Goal: Task Accomplishment & Management: Use online tool/utility

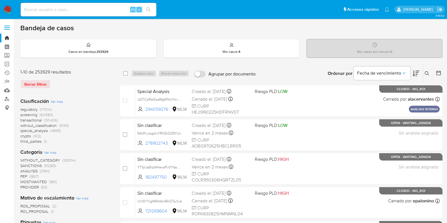
click at [49, 13] on input at bounding box center [89, 9] width 136 height 7
paste input "2450529742"
type input "2450529742"
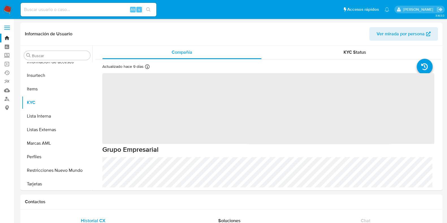
scroll to position [279, 0]
select select "10"
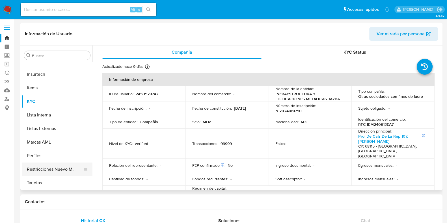
click at [47, 167] on button "Restricciones Nuevo Mundo" at bounding box center [55, 169] width 66 height 14
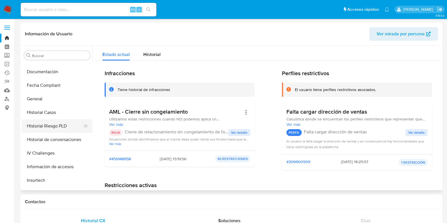
scroll to position [138, 0]
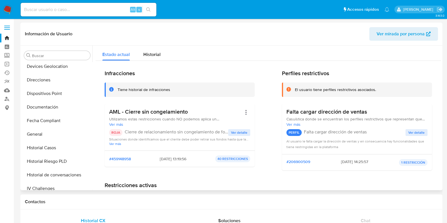
drag, startPoint x: 194, startPoint y: 113, endPoint x: 110, endPoint y: 112, distance: 83.1
click at [110, 112] on h3 "AML - Cierre sin congelamiento" at bounding box center [175, 111] width 133 height 7
drag, startPoint x: 66, startPoint y: 16, endPoint x: 67, endPoint y: 12, distance: 3.8
click at [66, 15] on div "Alt s" at bounding box center [89, 10] width 136 height 14
click at [67, 11] on input at bounding box center [89, 9] width 136 height 7
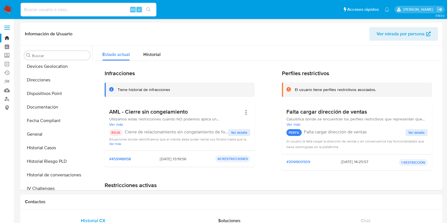
paste input "1967248852"
type input "1967248852"
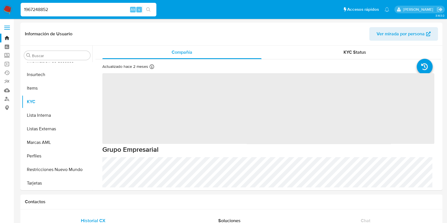
scroll to position [279, 0]
select select "10"
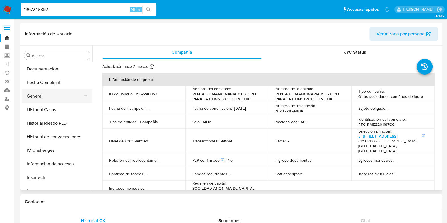
scroll to position [173, 0]
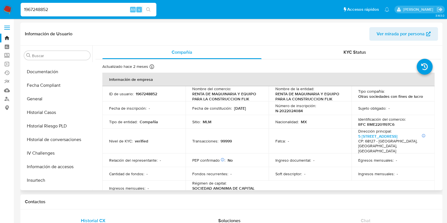
drag, startPoint x: 52, startPoint y: 114, endPoint x: 128, endPoint y: 123, distance: 76.4
click at [52, 114] on button "Historial Casos" at bounding box center [57, 113] width 71 height 14
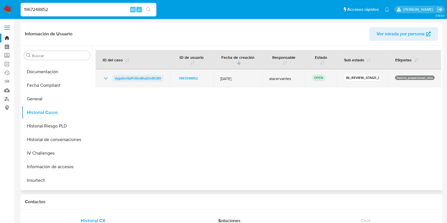
drag, startPoint x: 164, startPoint y: 81, endPoint x: 113, endPoint y: 79, distance: 50.9
click at [113, 79] on td "dygdIonSyPnShv8hqOnrBCB0" at bounding box center [133, 78] width 74 height 18
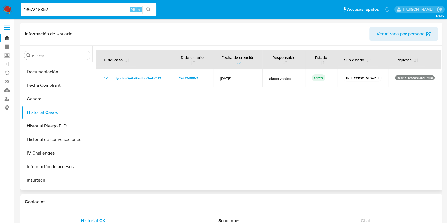
drag, startPoint x: 139, startPoint y: 121, endPoint x: 139, endPoint y: 100, distance: 20.4
click at [138, 120] on div at bounding box center [266, 117] width 348 height 145
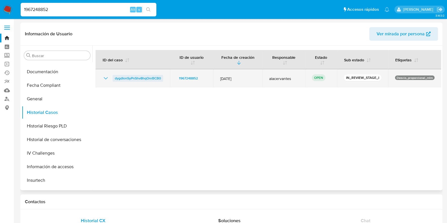
drag, startPoint x: 168, startPoint y: 78, endPoint x: 120, endPoint y: 80, distance: 48.3
click at [112, 78] on td "dygdIonSyPnShv8hqOnrBCB0" at bounding box center [133, 78] width 74 height 18
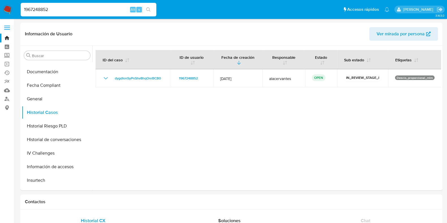
click at [51, 8] on input "1967248852" at bounding box center [89, 9] width 136 height 7
paste input "245052974"
type input "2450529742"
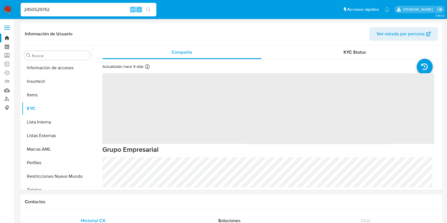
scroll to position [279, 0]
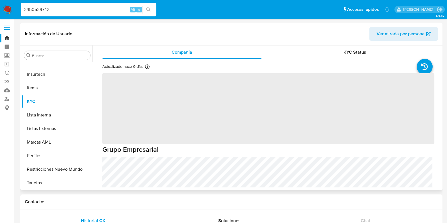
select select "10"
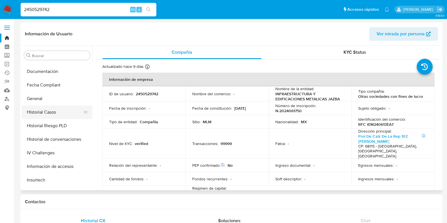
scroll to position [138, 0]
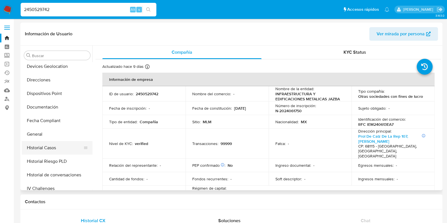
click at [51, 150] on button "Historial Casos" at bounding box center [55, 148] width 66 height 14
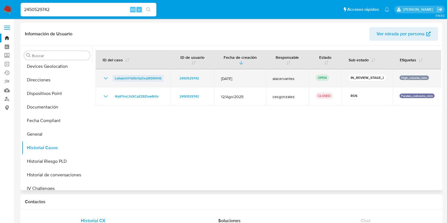
drag, startPoint x: 167, startPoint y: 78, endPoint x: 113, endPoint y: 79, distance: 54.0
click at [113, 79] on td "LwIwjmhYVd5n1pDxqfKS9VH6" at bounding box center [133, 78] width 75 height 18
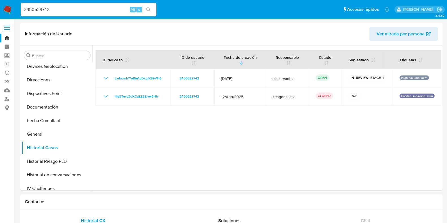
click at [73, 10] on input "2450529742" at bounding box center [89, 9] width 136 height 7
paste input "637602268"
type input "637602268"
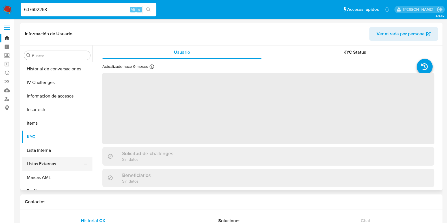
select select "10"
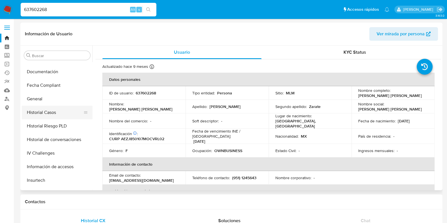
click at [48, 114] on button "Historial Casos" at bounding box center [55, 113] width 66 height 14
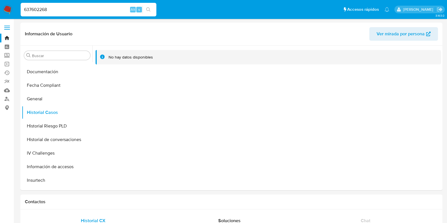
click at [45, 7] on input "637602268" at bounding box center [89, 9] width 136 height 7
paste input "2123626482"
type input "2123626482"
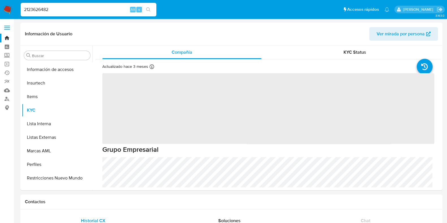
scroll to position [279, 0]
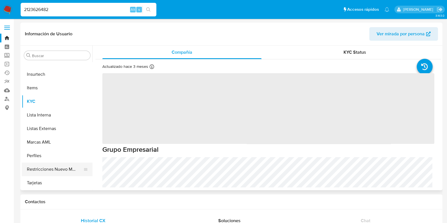
select select "10"
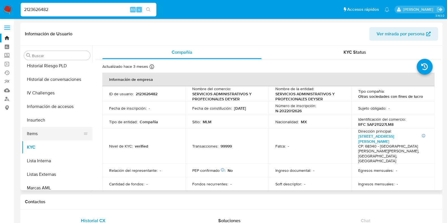
scroll to position [209, 0]
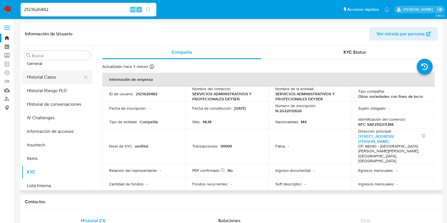
click at [45, 79] on button "Historial Casos" at bounding box center [55, 77] width 66 height 14
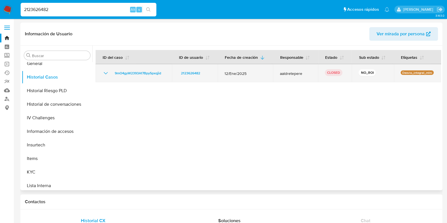
drag, startPoint x: 103, startPoint y: 71, endPoint x: 111, endPoint y: 75, distance: 9.1
click at [103, 72] on icon "Mostrar/Ocultar" at bounding box center [105, 73] width 7 height 7
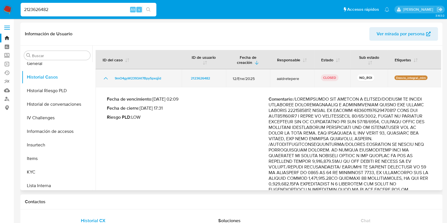
drag, startPoint x: 162, startPoint y: 83, endPoint x: 141, endPoint y: 81, distance: 21.5
click at [141, 81] on td "9mO4gyW2393Af7Bpy5pxqjid" at bounding box center [139, 78] width 86 height 18
drag, startPoint x: 166, startPoint y: 80, endPoint x: 114, endPoint y: 80, distance: 52.3
click at [114, 80] on div "9mO4gyW2393Af7Bpy5pxqjid" at bounding box center [138, 78] width 73 height 7
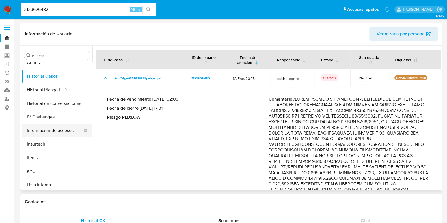
scroll to position [244, 0]
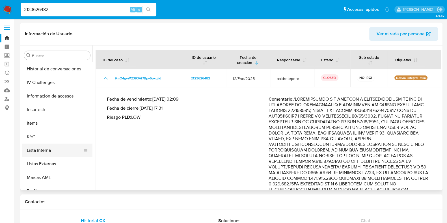
drag, startPoint x: 45, startPoint y: 139, endPoint x: 82, endPoint y: 149, distance: 38.3
click at [44, 139] on button "KYC" at bounding box center [57, 137] width 71 height 14
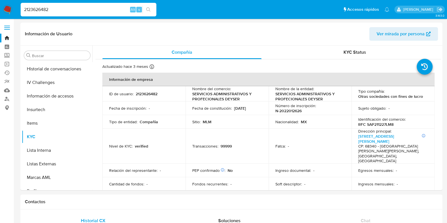
click at [32, 12] on input "2123626482" at bounding box center [89, 9] width 136 height 7
paste input "1969346751"
type input "1969346751"
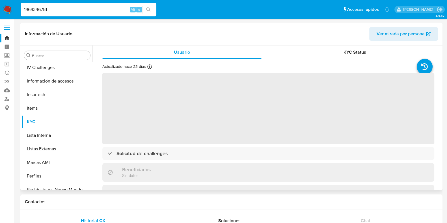
scroll to position [279, 0]
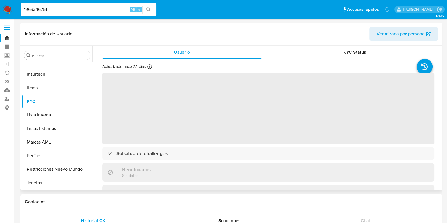
select select "10"
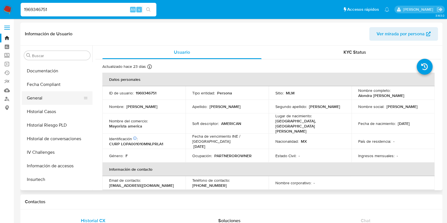
scroll to position [138, 0]
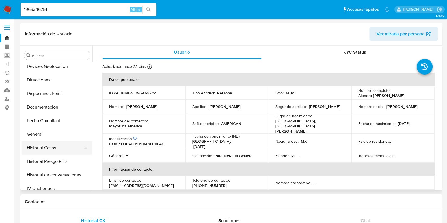
click at [49, 148] on button "Historial Casos" at bounding box center [55, 148] width 66 height 14
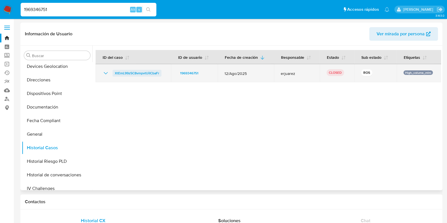
drag, startPoint x: 170, startPoint y: 77, endPoint x: 113, endPoint y: 75, distance: 56.8
click at [113, 75] on td "XtEmL99z5C8vmpvtUiICbaFr" at bounding box center [133, 73] width 75 height 18
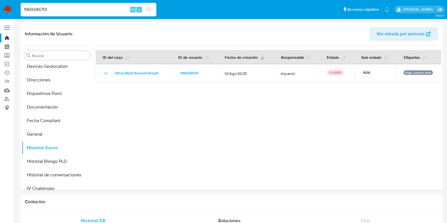
click at [30, 11] on input "1969346751" at bounding box center [89, 9] width 136 height 7
click at [30, 10] on input "1969346751" at bounding box center [89, 9] width 136 height 7
paste input "2574841395"
type input "2574841395"
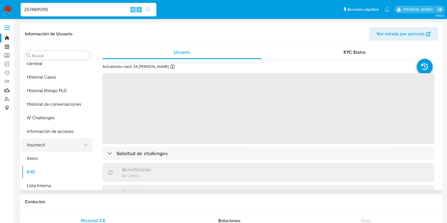
select select "10"
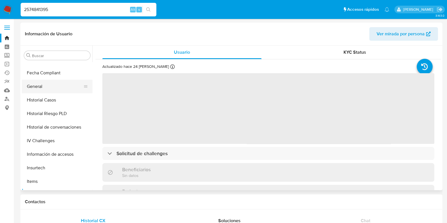
scroll to position [138, 0]
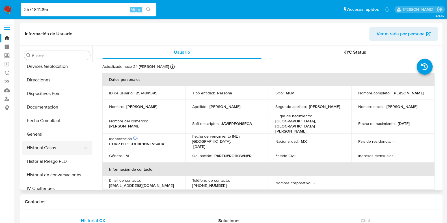
click at [55, 150] on button "Historial Casos" at bounding box center [55, 148] width 66 height 14
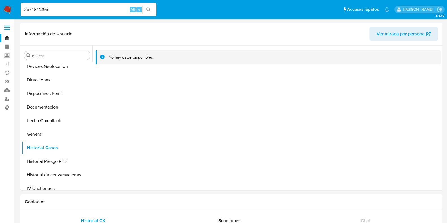
click at [32, 9] on input "2574841395" at bounding box center [89, 9] width 136 height 7
click at [32, 8] on input "2574841395" at bounding box center [89, 9] width 136 height 7
paste input "1969343077"
type input "1969343077"
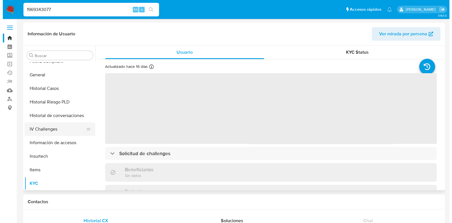
scroll to position [173, 0]
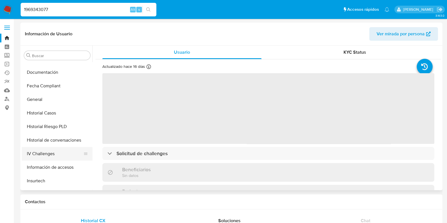
select select "10"
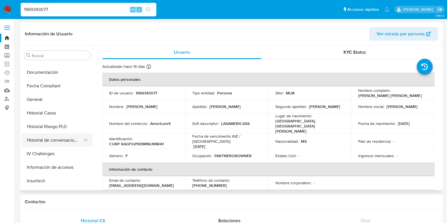
click at [55, 144] on button "Historial de conversaciones" at bounding box center [55, 140] width 66 height 14
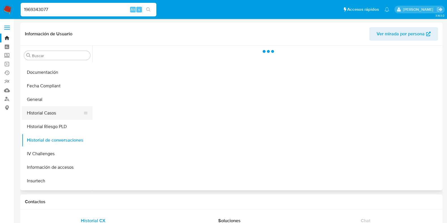
click at [53, 116] on button "Historial Casos" at bounding box center [55, 113] width 66 height 14
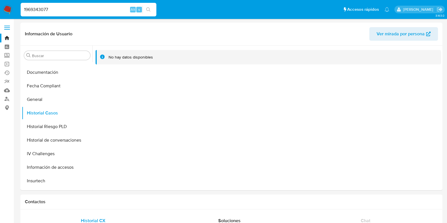
click at [36, 8] on input "1969343077" at bounding box center [89, 9] width 136 height 7
paste input "843506571"
type input "1843506571"
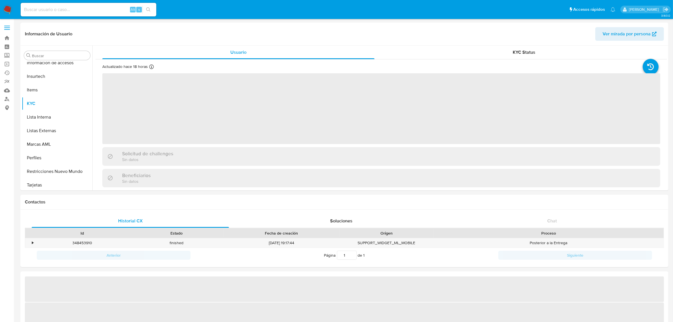
scroll to position [279, 0]
select select "10"
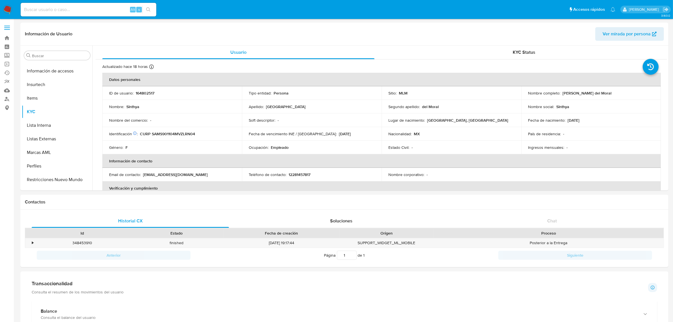
scroll to position [244, 0]
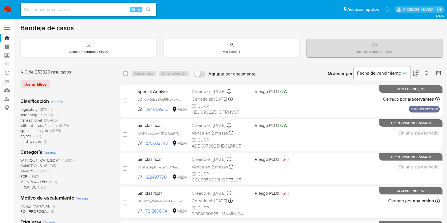
click at [44, 10] on input at bounding box center [89, 9] width 136 height 7
paste input "821631463"
type input "821631463"
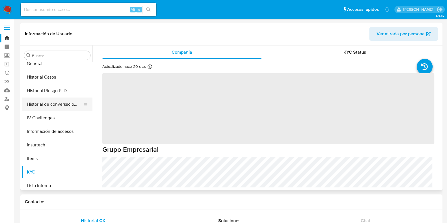
select select "10"
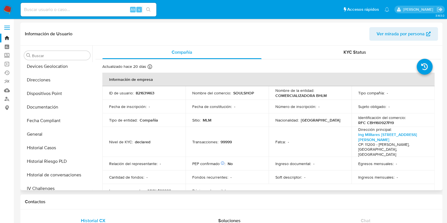
drag, startPoint x: 53, startPoint y: 147, endPoint x: 165, endPoint y: 169, distance: 113.3
click at [53, 147] on button "Historial Casos" at bounding box center [57, 148] width 71 height 14
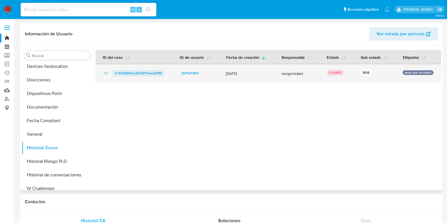
drag, startPoint x: 166, startPoint y: 75, endPoint x: 113, endPoint y: 75, distance: 53.7
click at [113, 75] on td "ts7Fkdk8WouN2fZP1Jwxq0VM" at bounding box center [134, 73] width 77 height 18
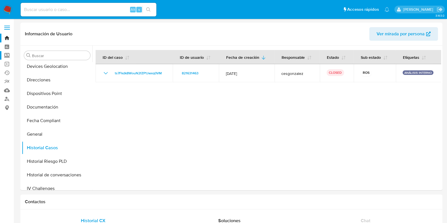
click at [8, 55] on label "Screening" at bounding box center [33, 55] width 67 height 9
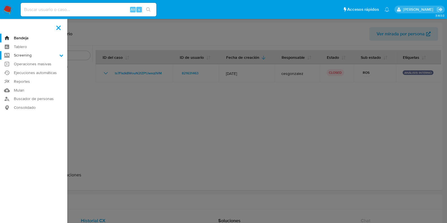
click at [0, 0] on input "Screening" at bounding box center [0, 0] width 0 height 0
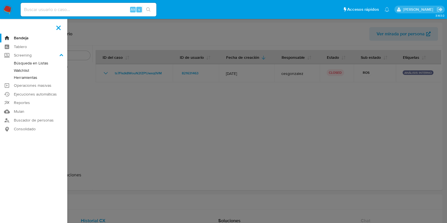
click at [26, 76] on link "Herramientas" at bounding box center [33, 77] width 67 height 7
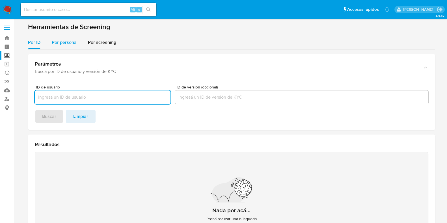
click at [73, 36] on div "Por persona" at bounding box center [64, 43] width 25 height 14
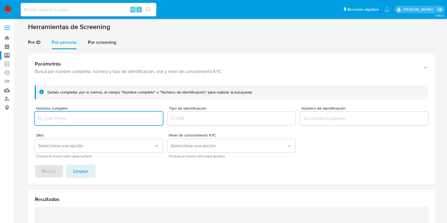
click at [77, 116] on input "Nombre completo" at bounding box center [99, 118] width 128 height 7
type input "David Levy Maya"
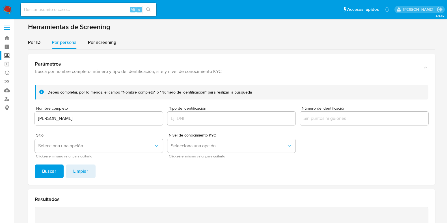
click at [47, 182] on div "Debés completar, por lo menos, el campo "Nombre completo" o "Número de identifi…" at bounding box center [231, 133] width 407 height 104
drag, startPoint x: 50, startPoint y: 173, endPoint x: 55, endPoint y: 173, distance: 4.5
click at [51, 173] on span "Buscar" at bounding box center [49, 171] width 14 height 12
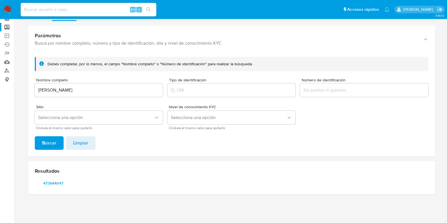
scroll to position [28, 0]
drag, startPoint x: 87, startPoint y: 182, endPoint x: 44, endPoint y: 185, distance: 43.6
click at [44, 185] on div "473644047" at bounding box center [231, 183] width 393 height 9
click at [41, 8] on input at bounding box center [89, 9] width 136 height 7
paste input "2504373154"
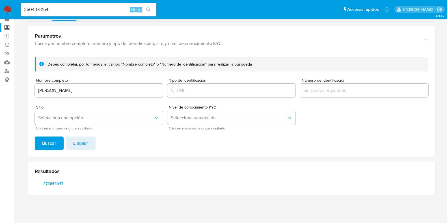
type input "2504373154"
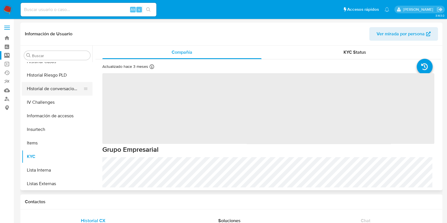
scroll to position [173, 0]
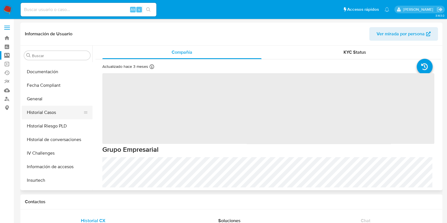
select select "10"
click at [40, 114] on button "Historial Casos" at bounding box center [55, 113] width 66 height 14
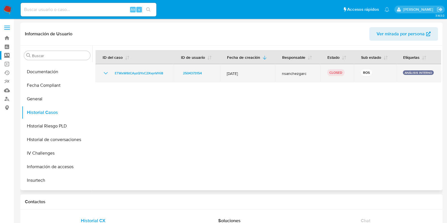
drag, startPoint x: 166, startPoint y: 75, endPoint x: 110, endPoint y: 74, distance: 55.9
click at [110, 74] on div "ETWxW6tCAyzQYsC2XvynVHi8" at bounding box center [134, 73] width 65 height 7
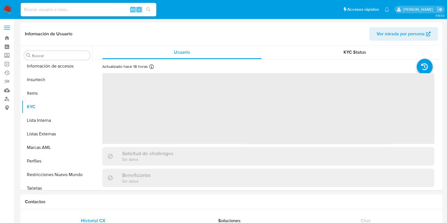
scroll to position [279, 0]
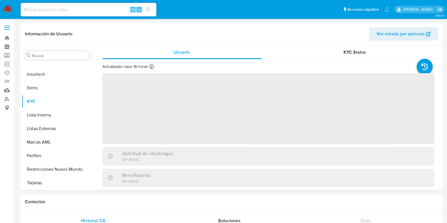
select select "10"
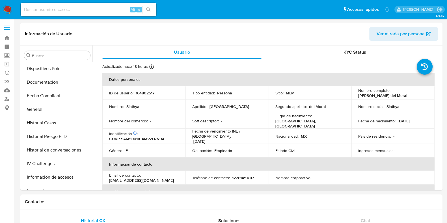
scroll to position [138, 0]
